Goal: Complete application form: Complete application form

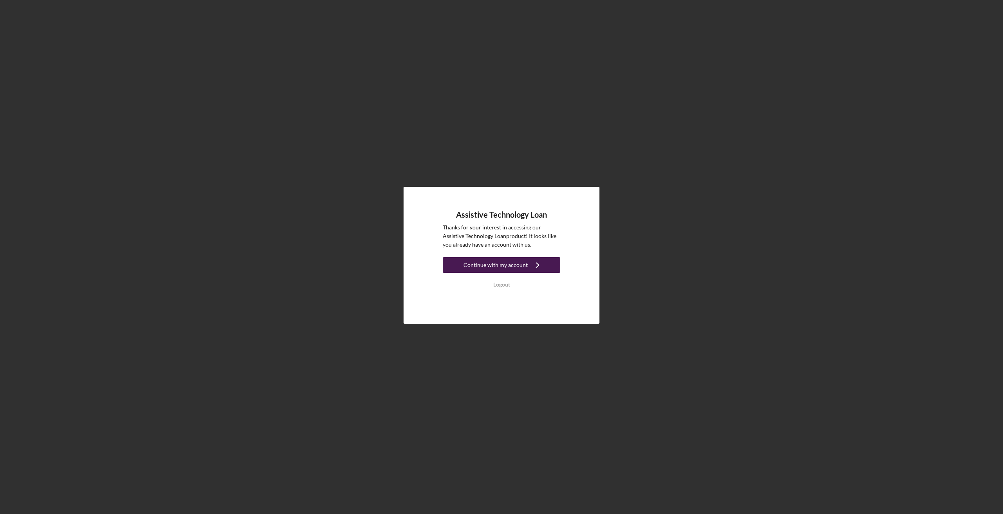
click at [500, 264] on div "Continue with my account" at bounding box center [495, 265] width 64 height 16
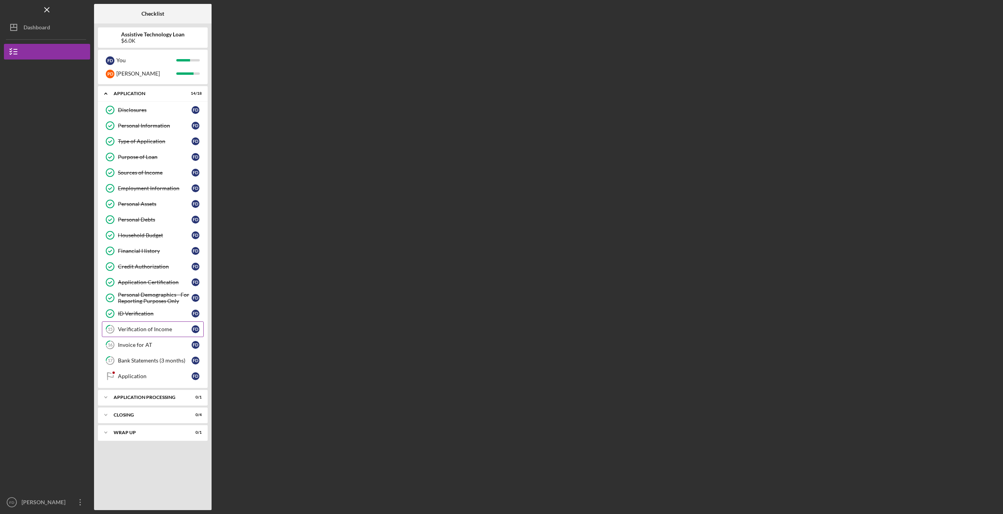
click at [157, 328] on div "Verification of Income" at bounding box center [155, 329] width 74 height 6
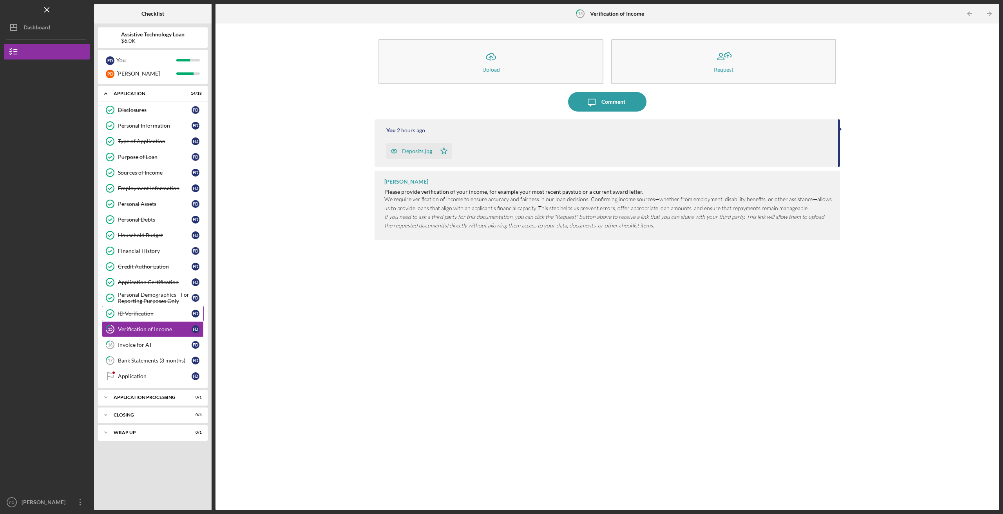
click at [146, 320] on link "ID Verification ID Verification F D" at bounding box center [153, 314] width 102 height 16
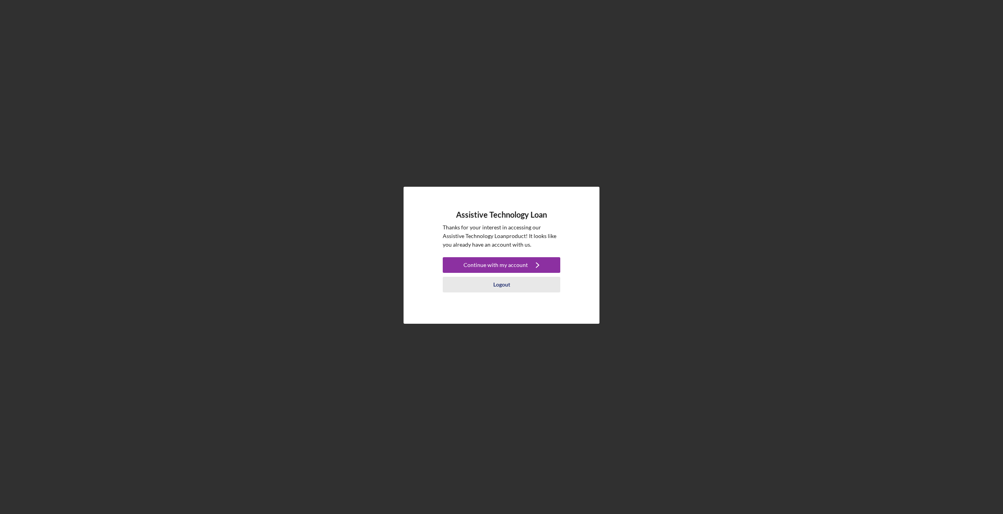
click at [506, 280] on div "Logout" at bounding box center [501, 285] width 17 height 16
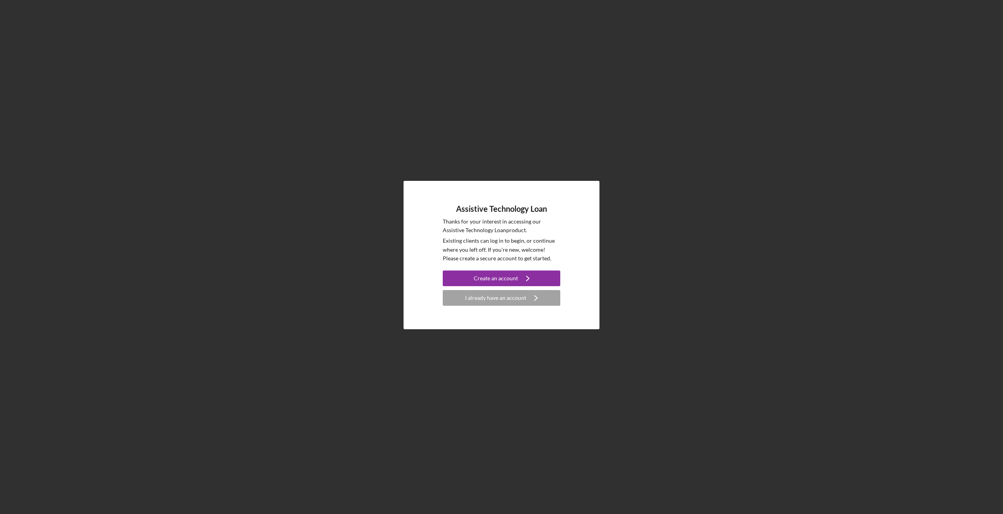
click at [506, 280] on div "Create an account" at bounding box center [495, 279] width 44 height 16
click at [528, 302] on icon "Icon/Navigate" at bounding box center [536, 298] width 20 height 20
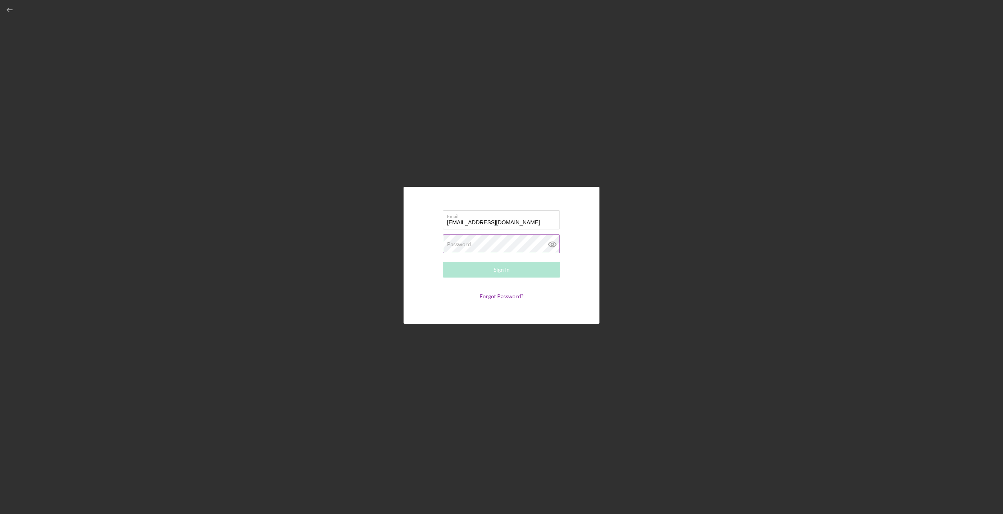
type input "[EMAIL_ADDRESS][DOMAIN_NAME]"
click at [519, 272] on button "Sign In" at bounding box center [501, 270] width 117 height 16
